Goal: Navigation & Orientation: Understand site structure

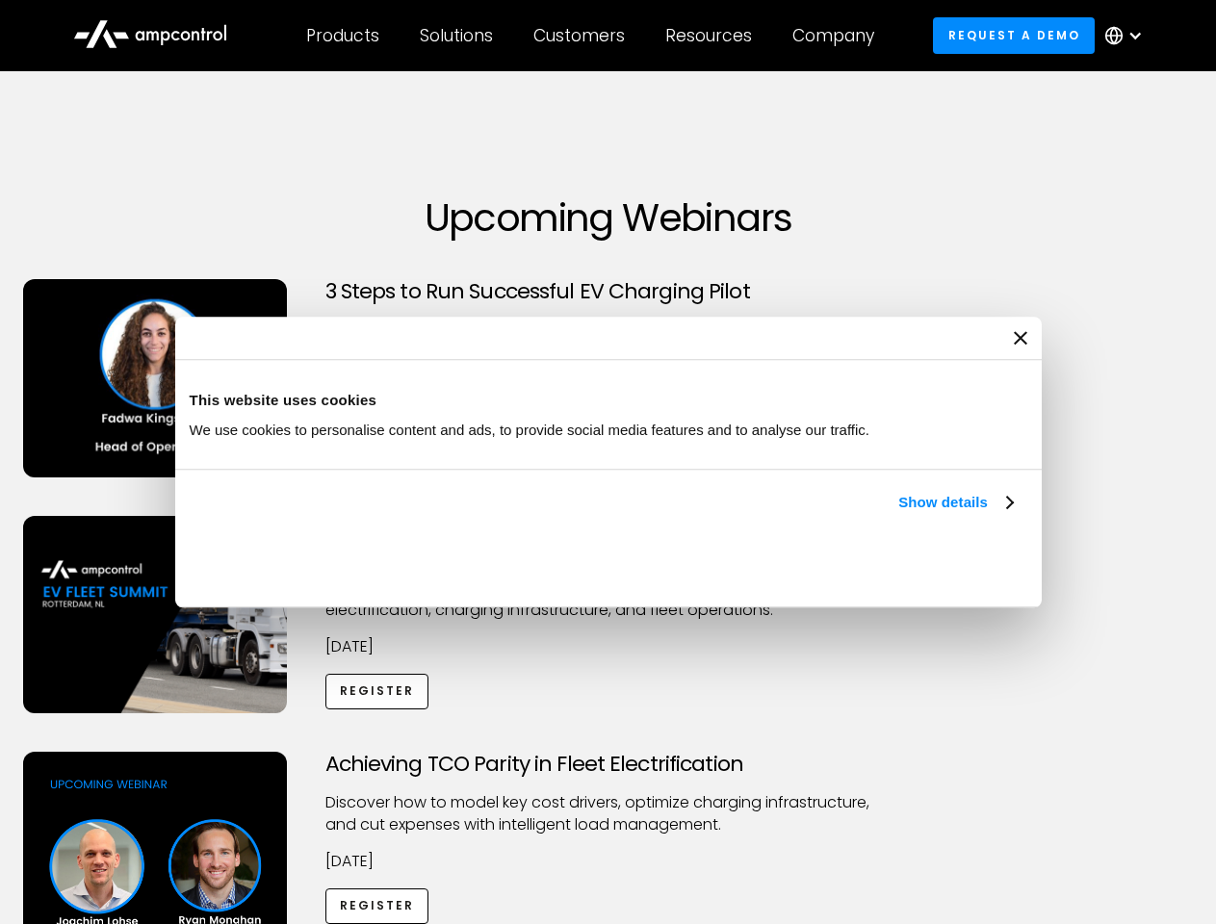
click at [898, 514] on link "Show details" at bounding box center [955, 502] width 114 height 23
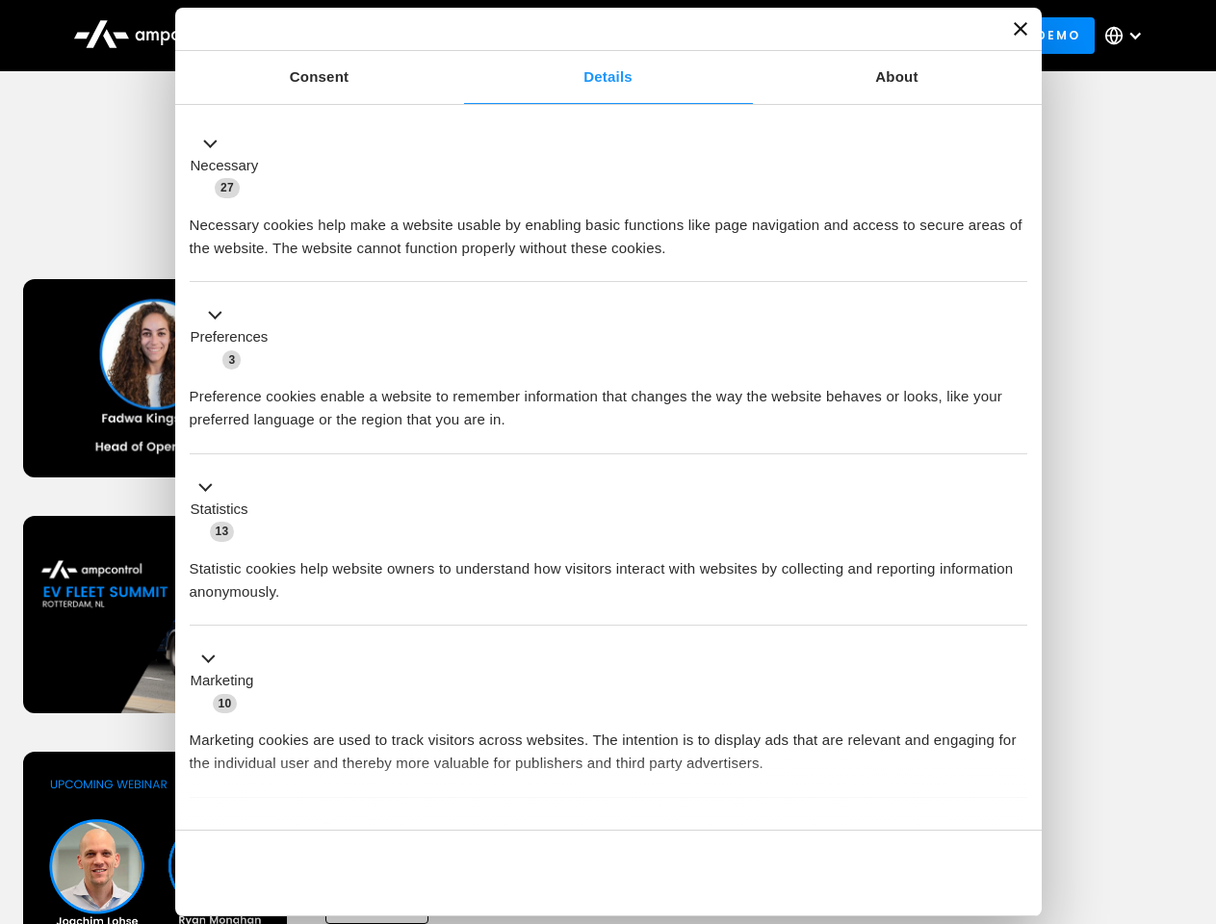
click at [1014, 260] on div "Necessary cookies help make a website usable by enabling basic functions like p…" at bounding box center [608, 229] width 837 height 61
click at [1194, 776] on div "Achieving TCO Parity in Fleet Electrification Discover how to model key cost dr…" at bounding box center [608, 903] width 1209 height 302
click at [592, 36] on div "Customers" at bounding box center [578, 35] width 91 height 21
click at [342, 36] on div "Products" at bounding box center [342, 35] width 73 height 21
click at [457, 36] on div "Solutions" at bounding box center [456, 35] width 73 height 21
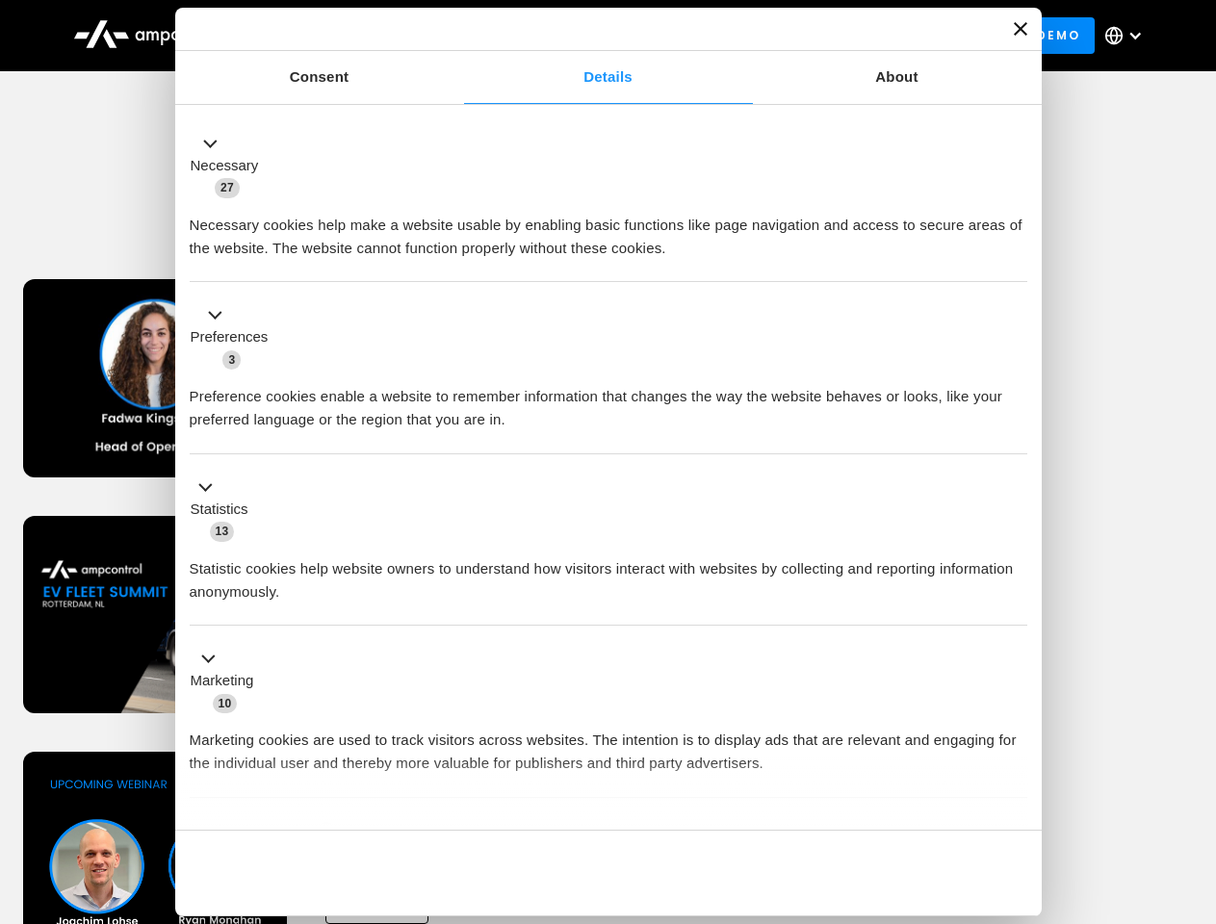
click at [582, 36] on div "Customers" at bounding box center [578, 35] width 91 height 21
click at [712, 36] on div "Resources" at bounding box center [708, 35] width 87 height 21
click at [839, 36] on div "Company" at bounding box center [833, 35] width 82 height 21
click at [1128, 36] on div at bounding box center [1134, 35] width 15 height 15
